Goal: Task Accomplishment & Management: Manage account settings

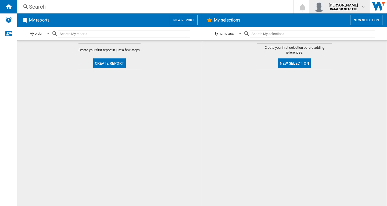
click at [347, 8] on div "[PERSON_NAME] CATALOG [GEOGRAPHIC_DATA]" at bounding box center [343, 6] width 35 height 9
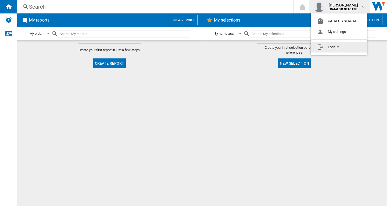
drag, startPoint x: 344, startPoint y: 48, endPoint x: 355, endPoint y: 46, distance: 10.3
click at [344, 47] on button "Logout" at bounding box center [339, 47] width 56 height 11
